Goal: Information Seeking & Learning: Learn about a topic

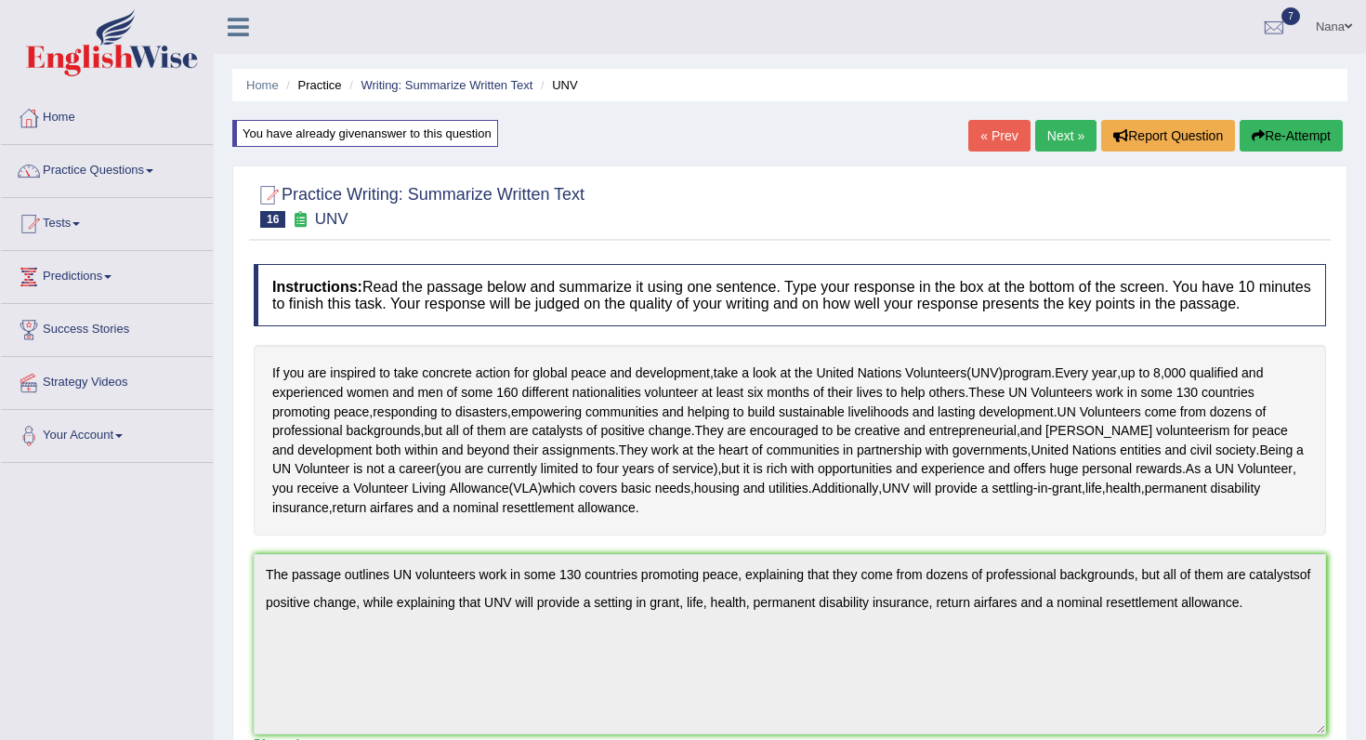
click at [1062, 145] on link "Next »" at bounding box center [1065, 136] width 61 height 32
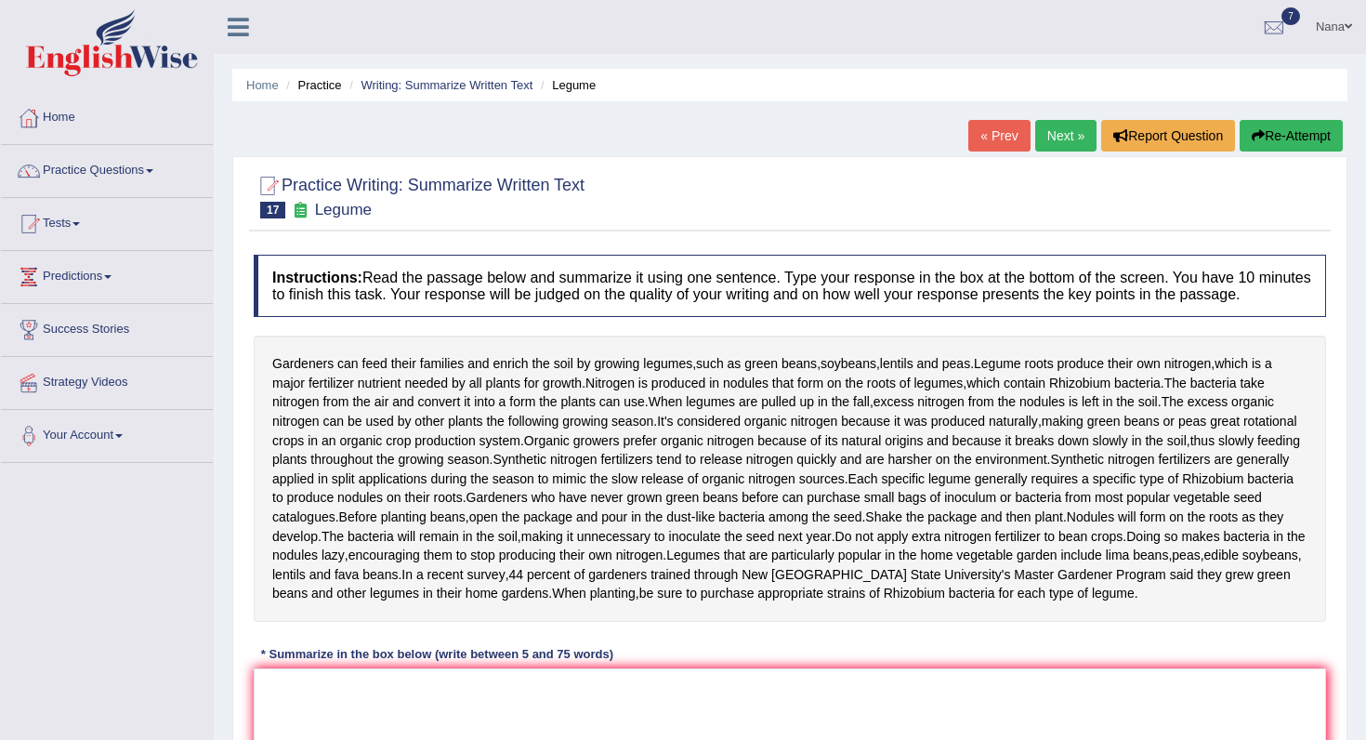
scroll to position [336, 0]
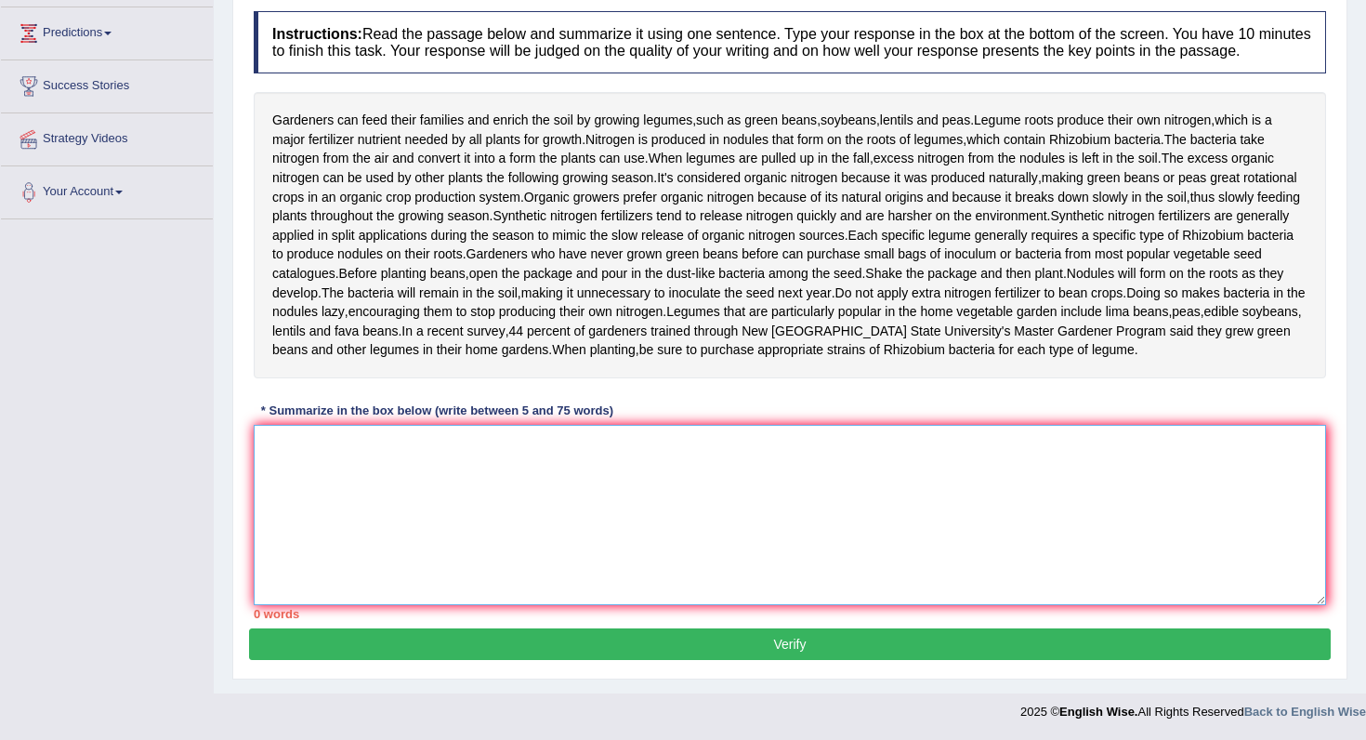
click at [335, 458] on textarea at bounding box center [790, 515] width 1072 height 180
type textarea "T"
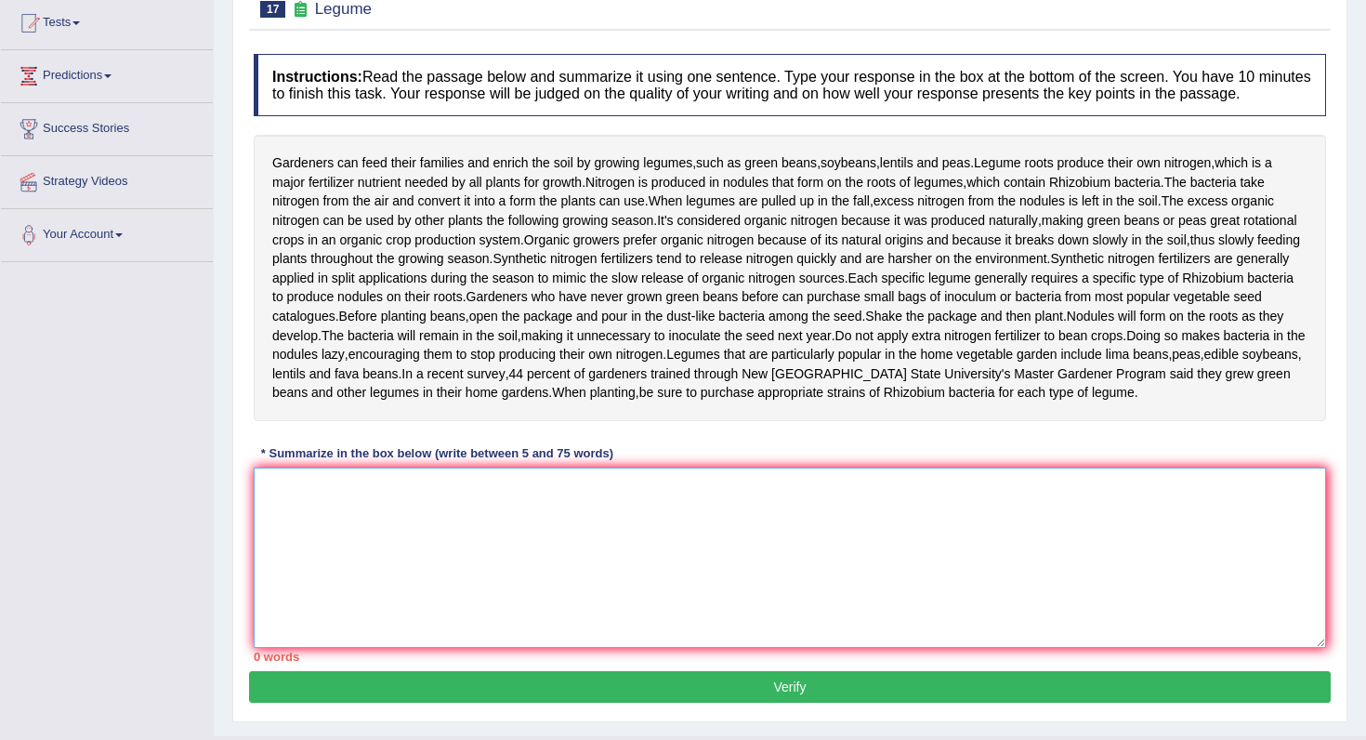
scroll to position [83, 0]
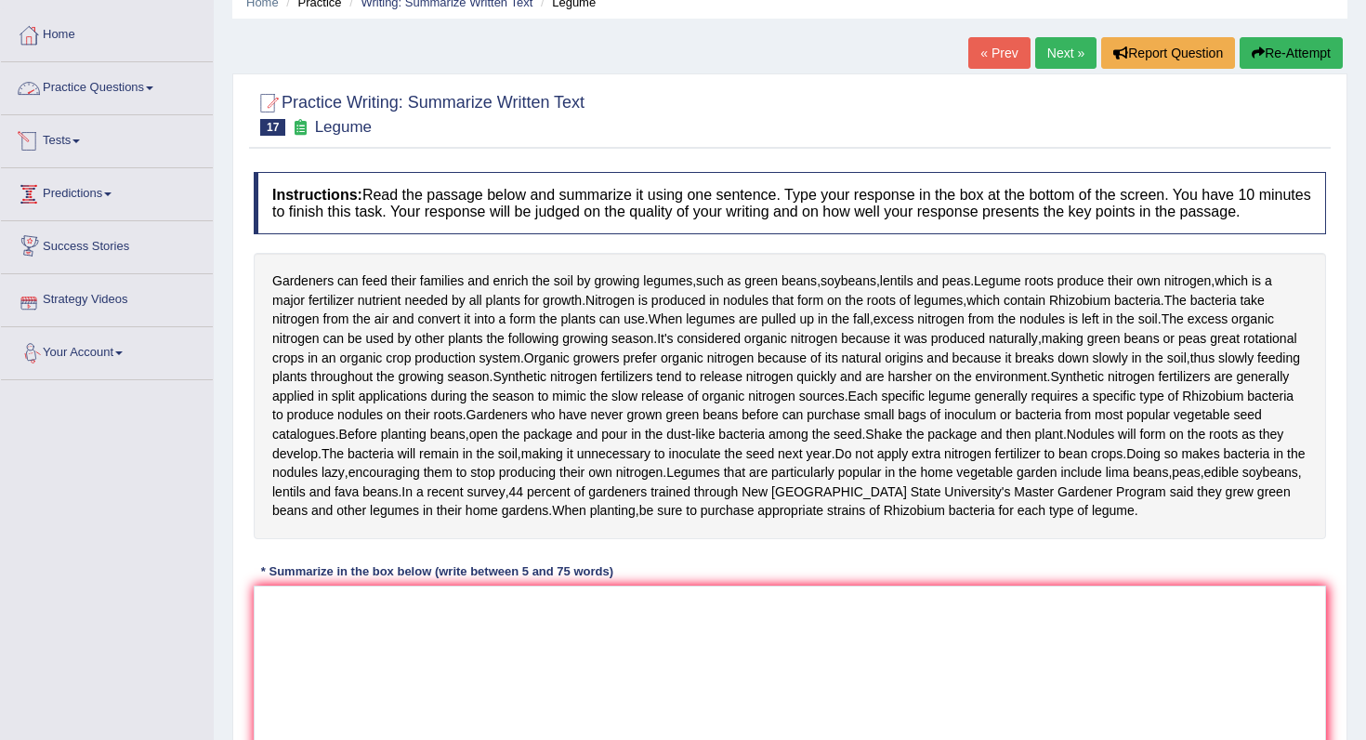
click at [112, 97] on link "Practice Questions" at bounding box center [107, 85] width 212 height 46
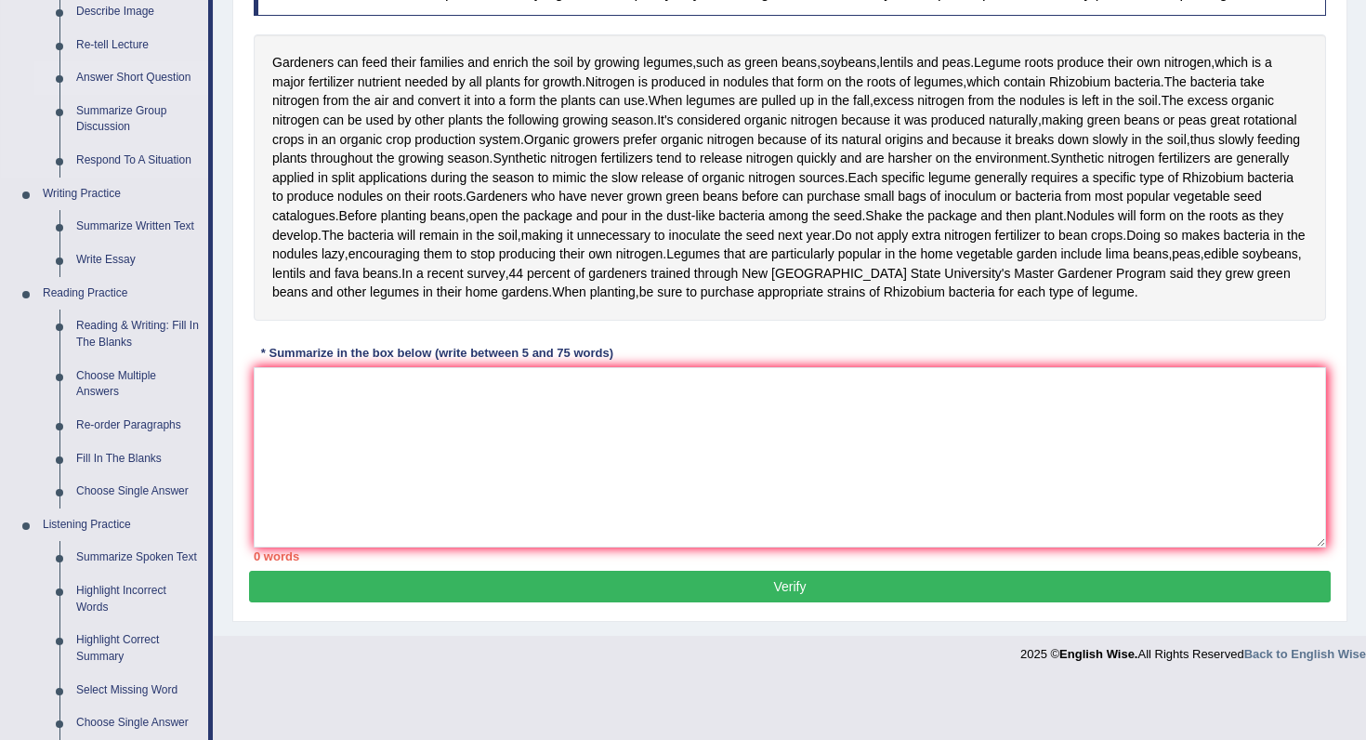
scroll to position [305, 0]
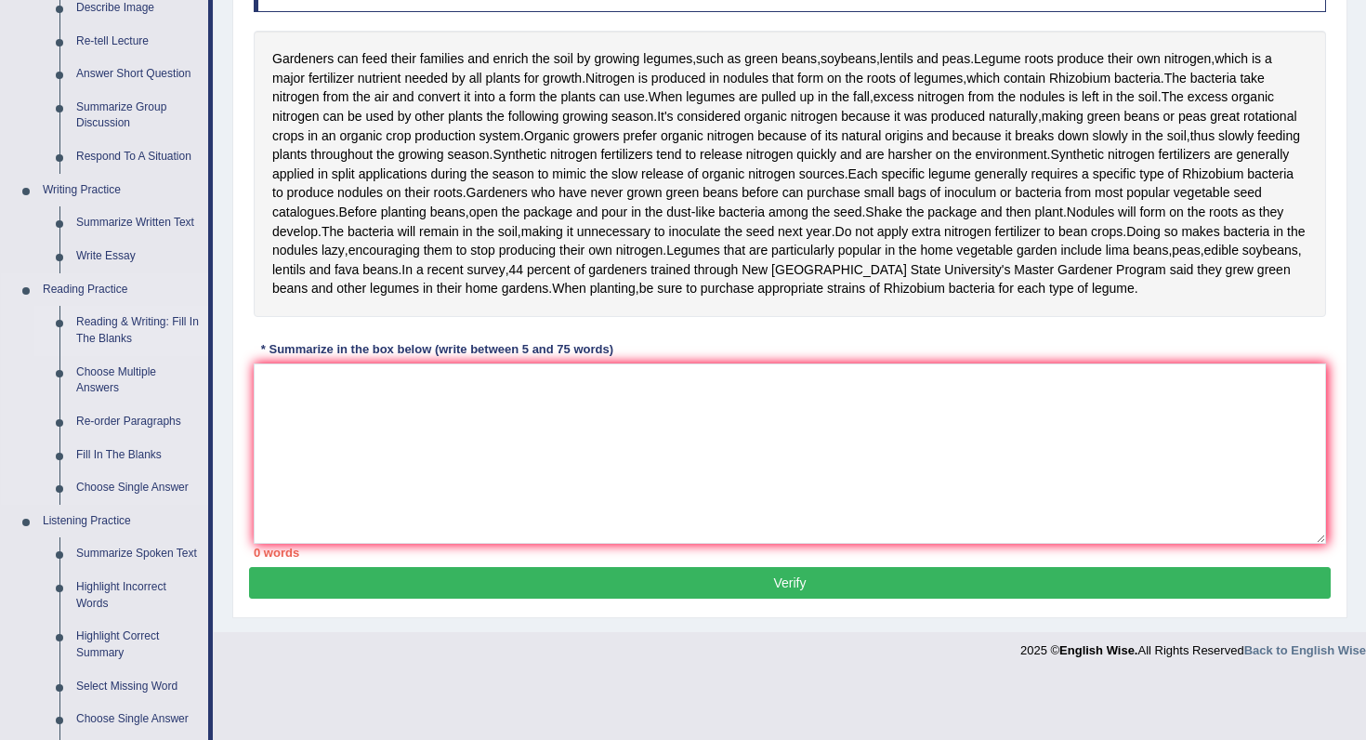
click at [92, 327] on link "Reading & Writing: Fill In The Blanks" at bounding box center [138, 330] width 140 height 49
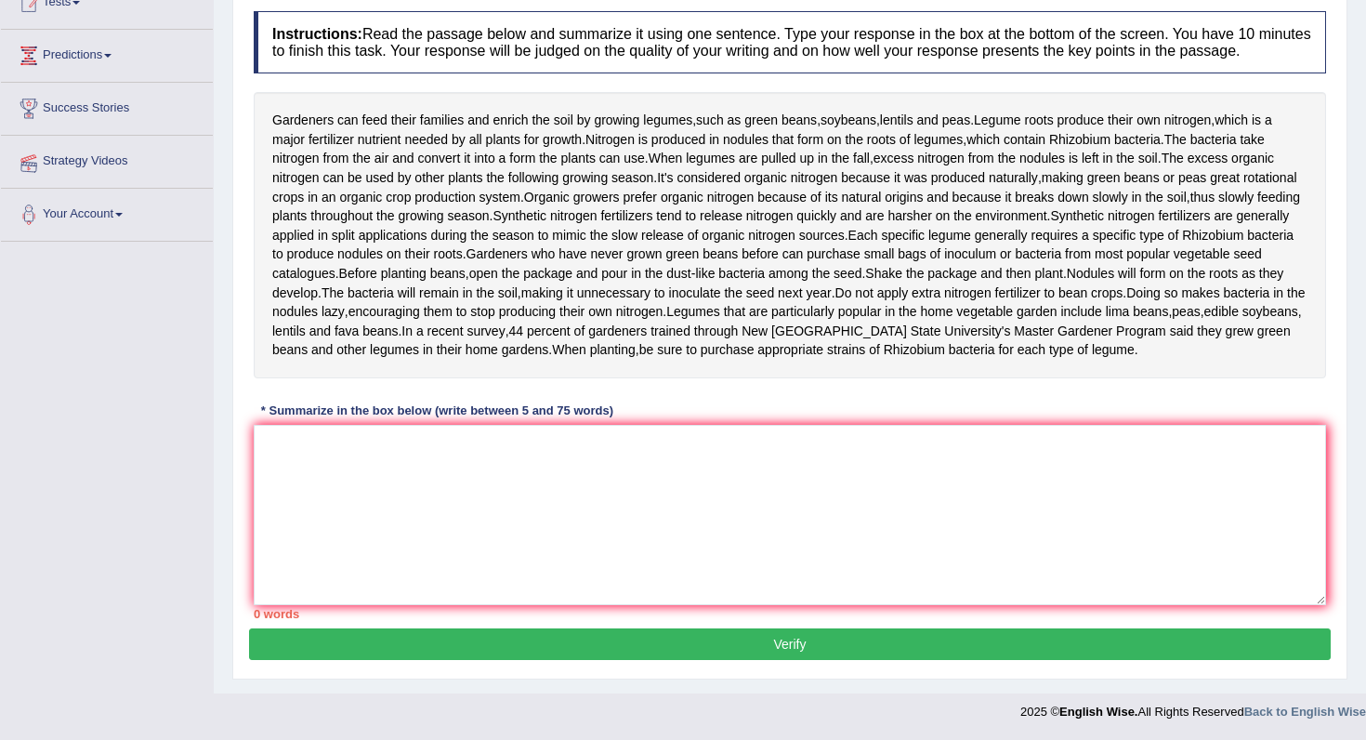
scroll to position [336, 0]
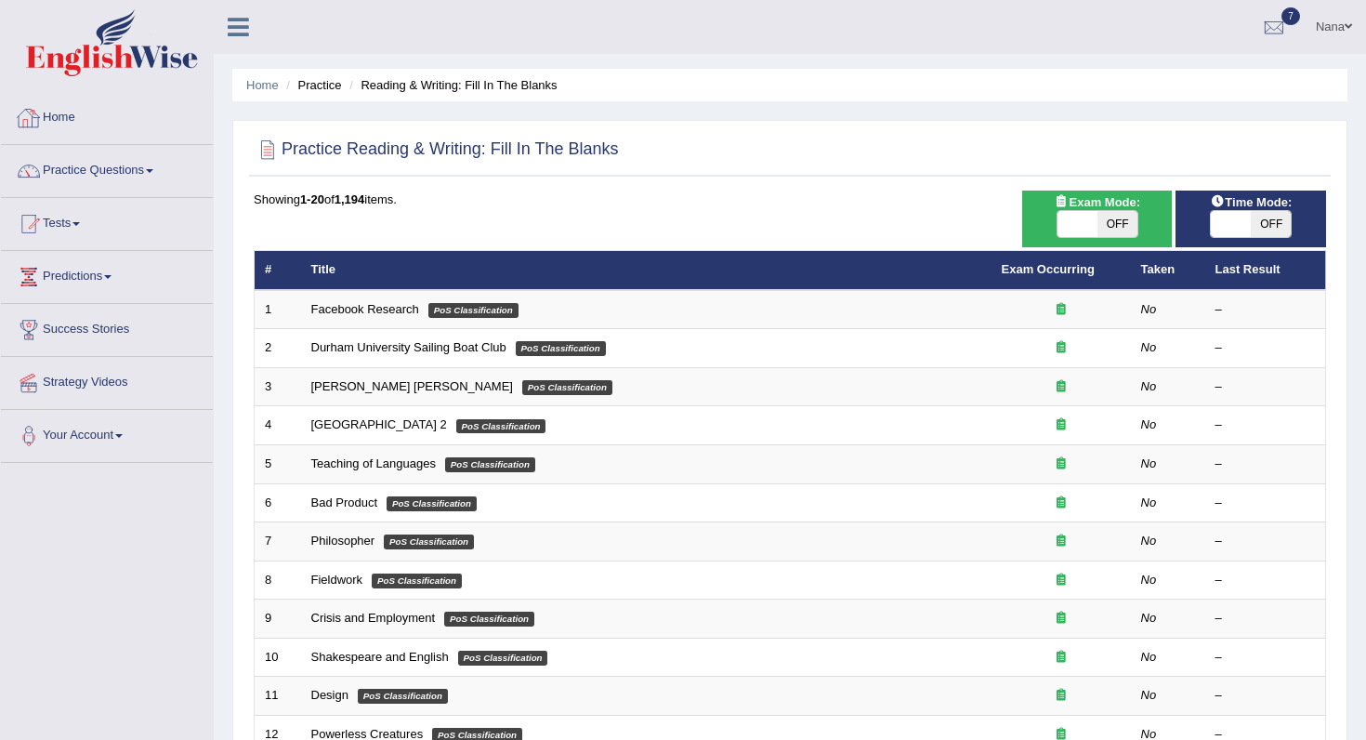
click at [121, 122] on link "Home" at bounding box center [107, 115] width 212 height 46
